Goal: Transaction & Acquisition: Purchase product/service

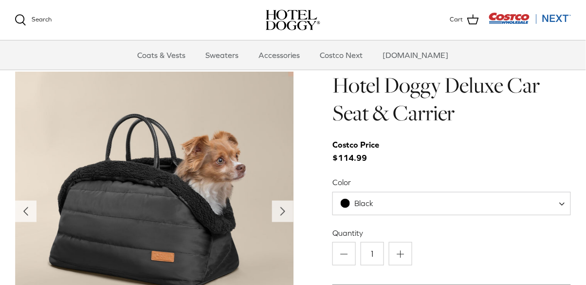
scroll to position [898, 0]
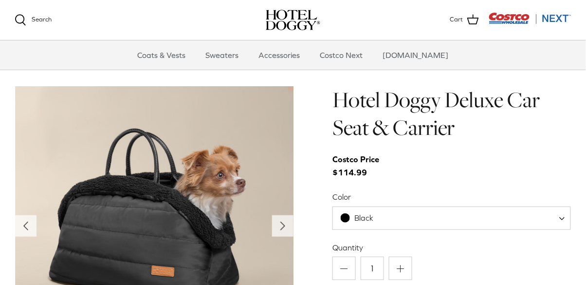
click at [279, 227] on icon "Right" at bounding box center [283, 226] width 16 height 16
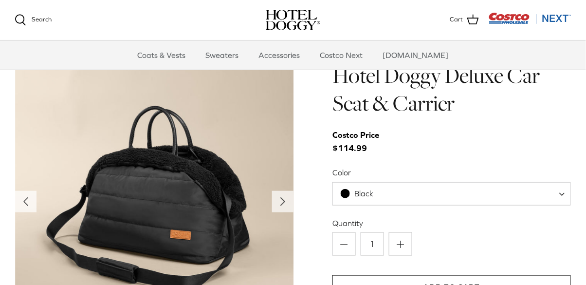
scroll to position [923, 0]
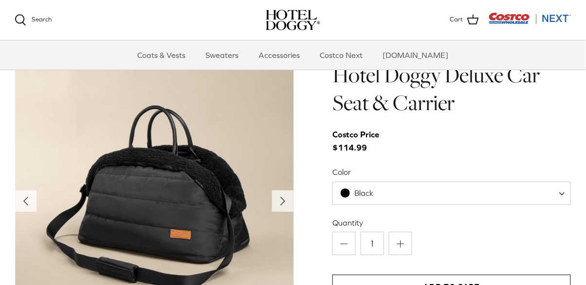
click at [279, 203] on icon "Right" at bounding box center [283, 201] width 16 height 16
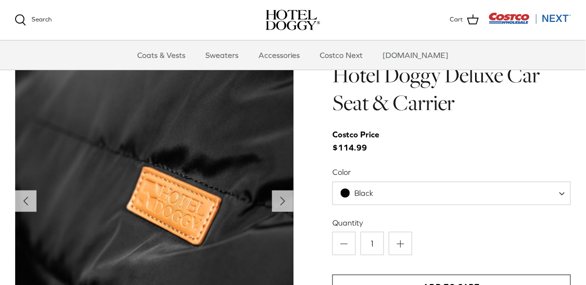
click at [281, 200] on icon "Right" at bounding box center [283, 201] width 16 height 16
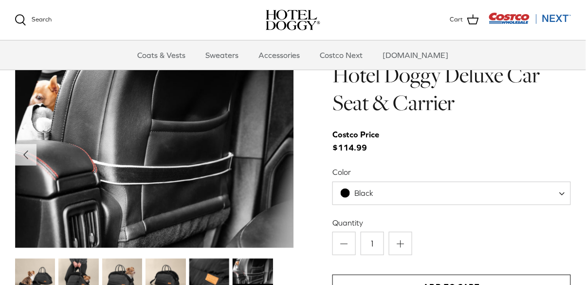
click at [37, 270] on img at bounding box center [35, 279] width 40 height 40
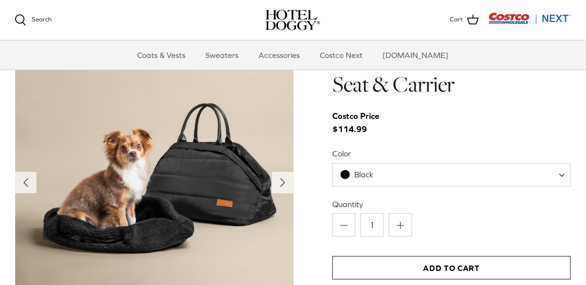
scroll to position [943, 0]
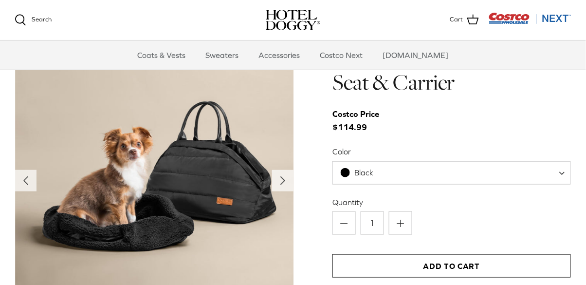
click at [284, 178] on icon "Right" at bounding box center [283, 181] width 16 height 16
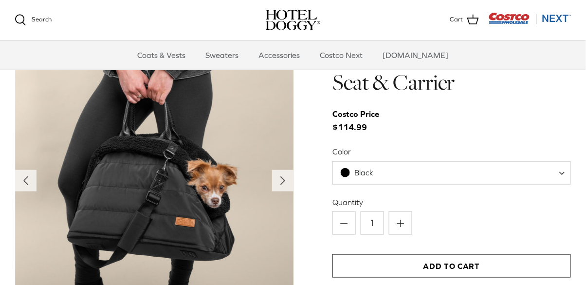
click at [278, 177] on icon "Right" at bounding box center [283, 181] width 16 height 16
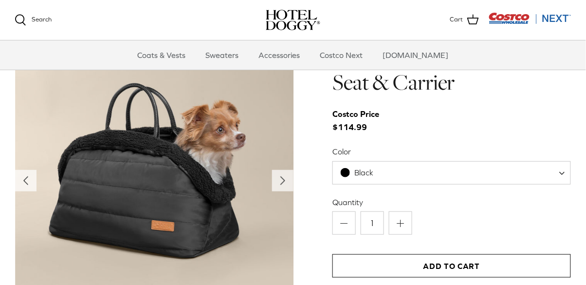
click at [277, 180] on icon "Right" at bounding box center [283, 181] width 16 height 16
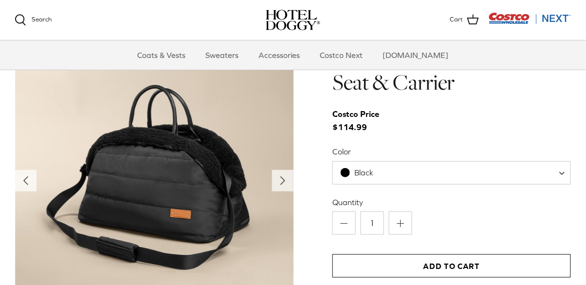
click at [30, 176] on icon "Left" at bounding box center [26, 181] width 16 height 16
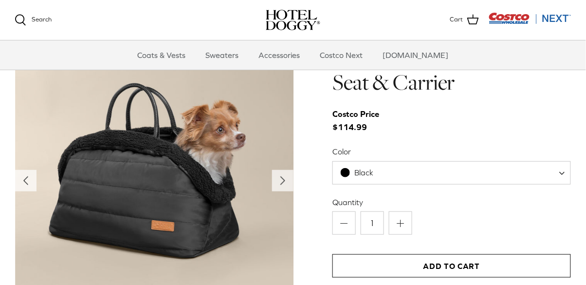
click at [33, 176] on icon "Left" at bounding box center [26, 181] width 16 height 16
click at [32, 179] on icon "Left" at bounding box center [26, 181] width 16 height 16
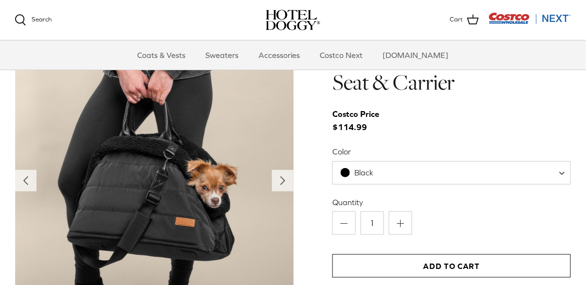
click at [17, 172] on button "Left" at bounding box center [25, 180] width 21 height 21
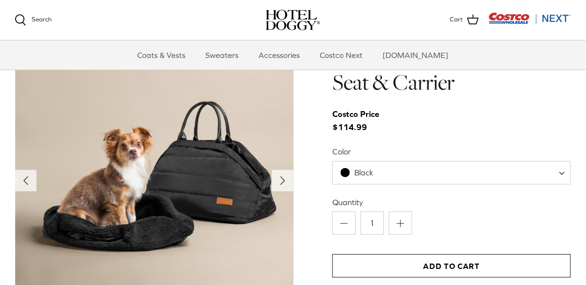
click at [24, 175] on icon "Left" at bounding box center [26, 181] width 16 height 16
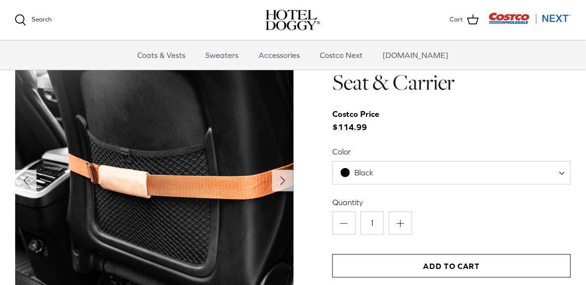
click at [30, 179] on icon "Left" at bounding box center [26, 181] width 16 height 16
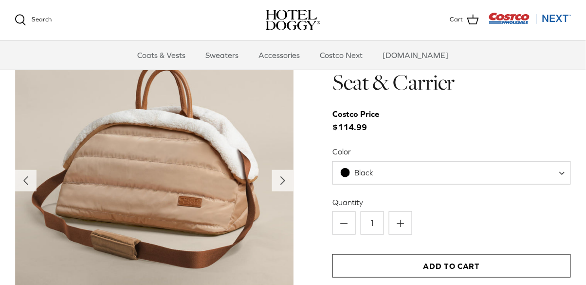
click at [35, 181] on button "Left" at bounding box center [25, 180] width 21 height 21
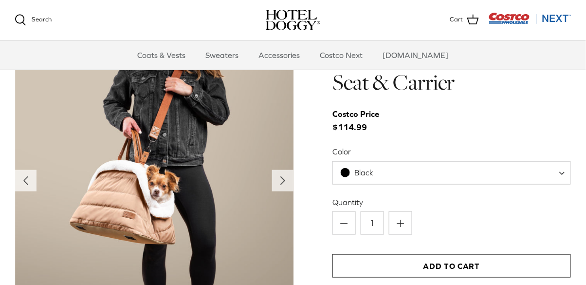
click at [25, 177] on icon "Left" at bounding box center [26, 181] width 16 height 16
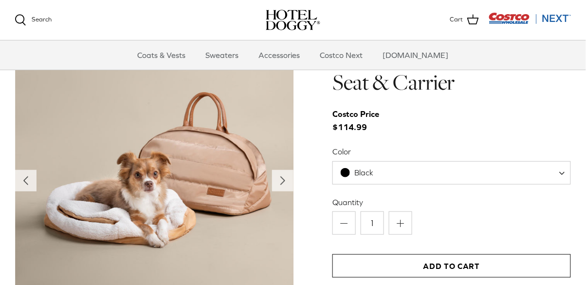
click at [29, 178] on icon "Left" at bounding box center [26, 181] width 16 height 16
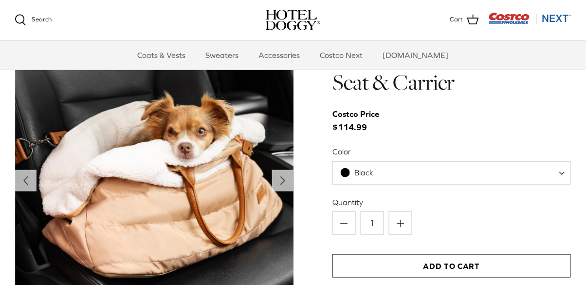
click at [28, 173] on icon "Left" at bounding box center [26, 181] width 16 height 16
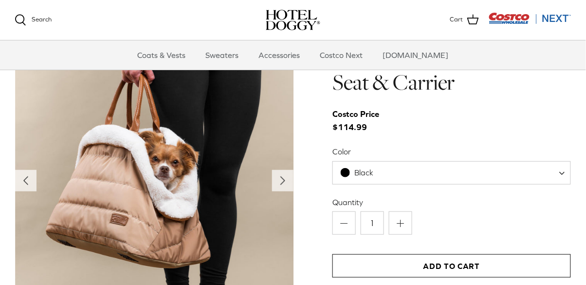
click at [32, 177] on icon "Left" at bounding box center [26, 181] width 16 height 16
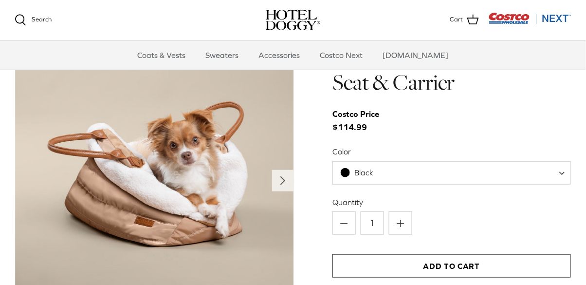
click at [280, 176] on icon "Right" at bounding box center [283, 181] width 16 height 16
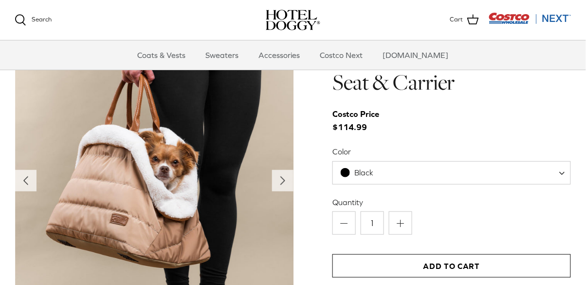
click at [278, 181] on icon "Right" at bounding box center [283, 181] width 16 height 16
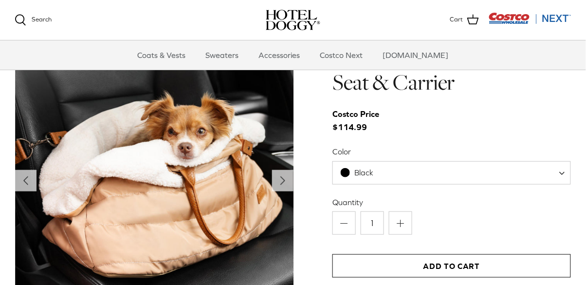
click at [278, 182] on icon "Right" at bounding box center [283, 181] width 16 height 16
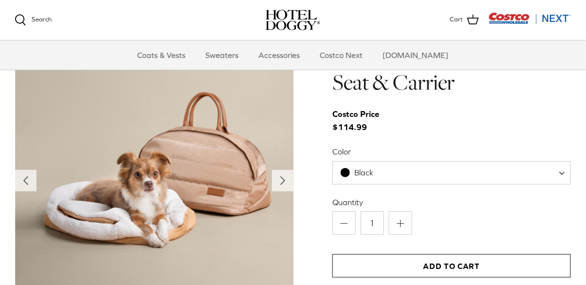
click at [280, 182] on icon "Right" at bounding box center [283, 181] width 16 height 16
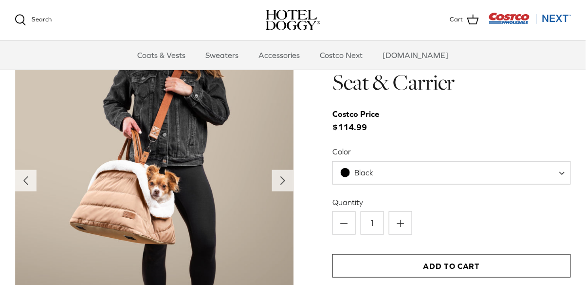
click at [557, 170] on span "Black" at bounding box center [452, 172] width 239 height 23
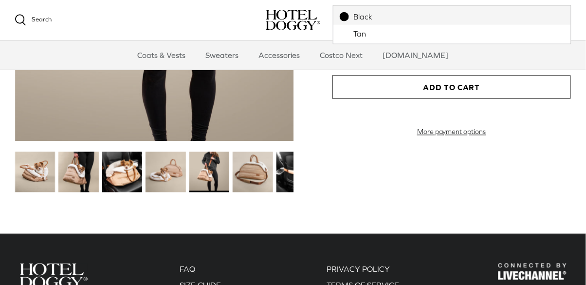
scroll to position [1126, 0]
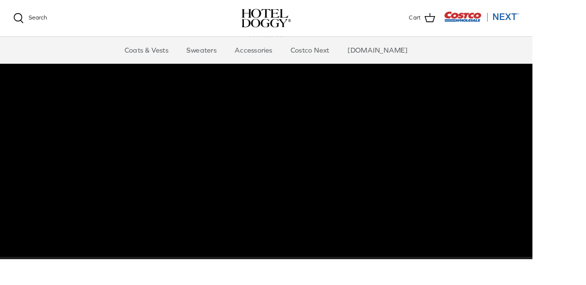
scroll to position [86, 0]
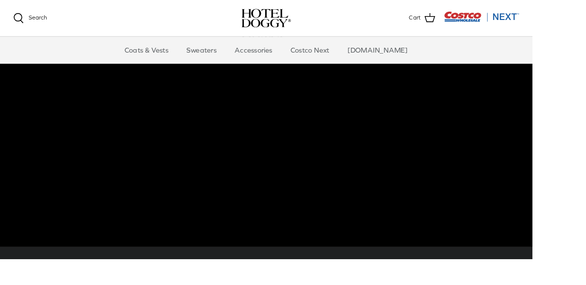
click at [309, 53] on link "Accessories" at bounding box center [279, 54] width 59 height 29
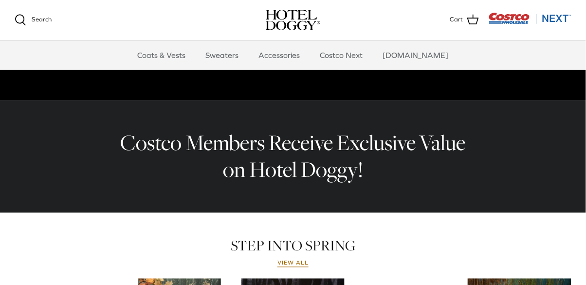
scroll to position [257, 0]
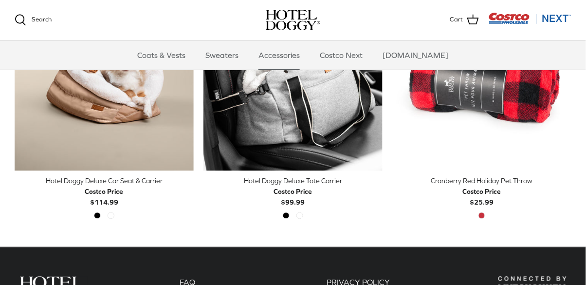
scroll to position [311, 0]
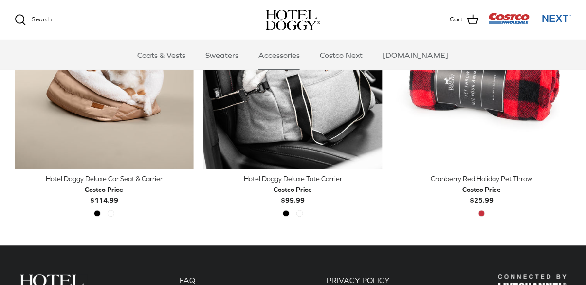
click at [315, 178] on div "Hotel Doggy Deluxe Tote Carrier" at bounding box center [293, 179] width 179 height 11
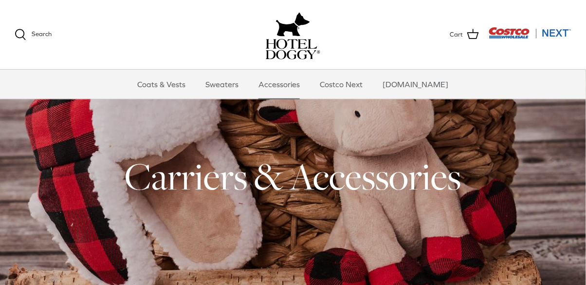
scroll to position [0, 0]
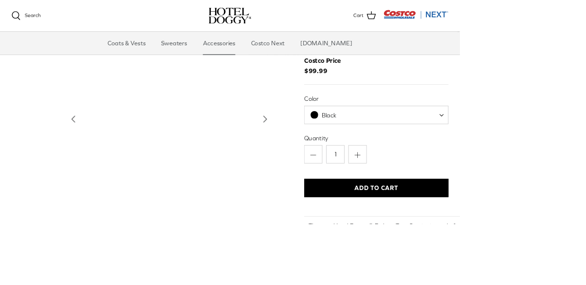
scroll to position [45, 0]
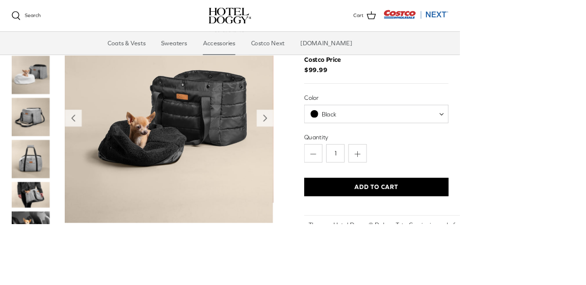
click at [40, 252] on img "Thumbnail Link" at bounding box center [39, 248] width 49 height 33
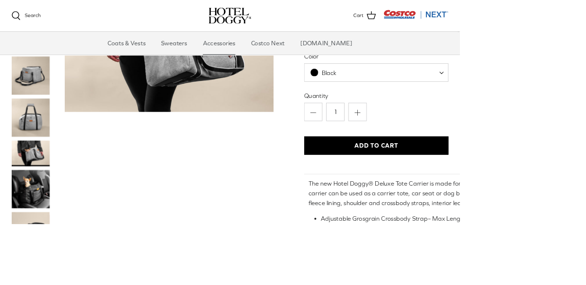
scroll to position [0, 0]
